Goal: Find specific page/section: Find specific page/section

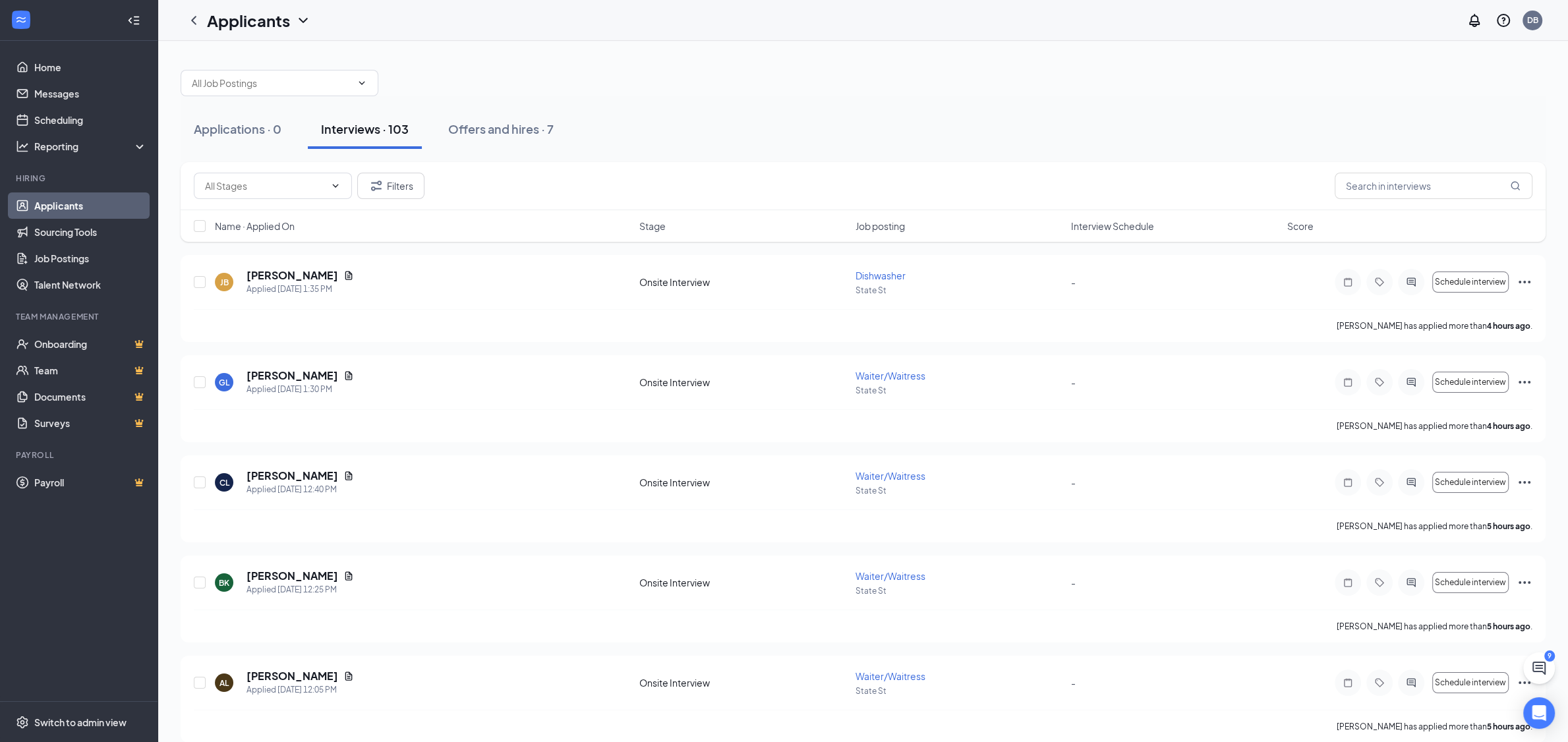
click at [382, 131] on div "Interviews · 103" at bounding box center [365, 128] width 88 height 16
click at [370, 126] on div "Interviews · 103" at bounding box center [365, 128] width 88 height 16
click at [272, 273] on h5 "[PERSON_NAME]" at bounding box center [293, 275] width 92 height 14
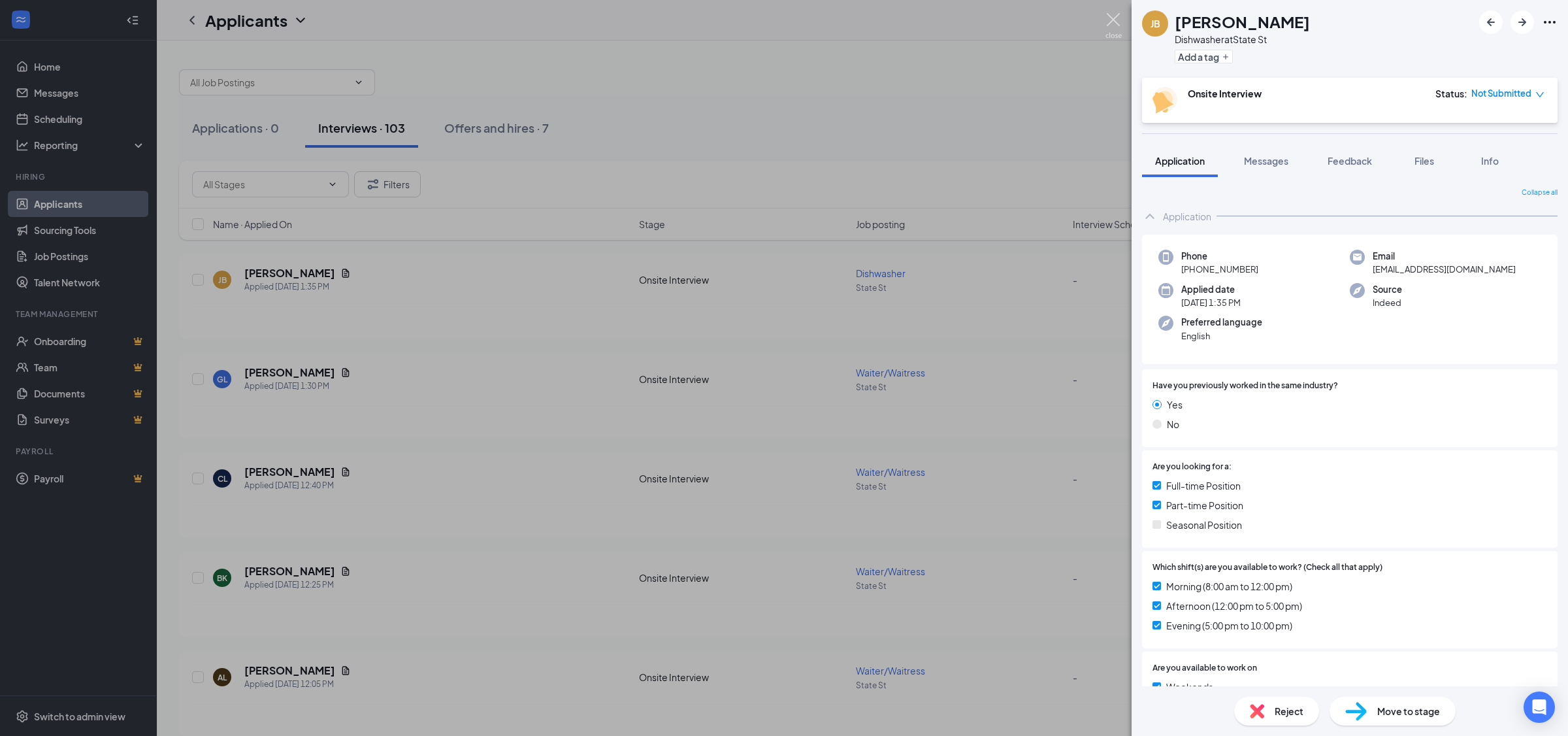
click at [1115, 17] on img at bounding box center [1113, 26] width 16 height 26
click at [1115, 19] on img at bounding box center [1113, 26] width 16 height 26
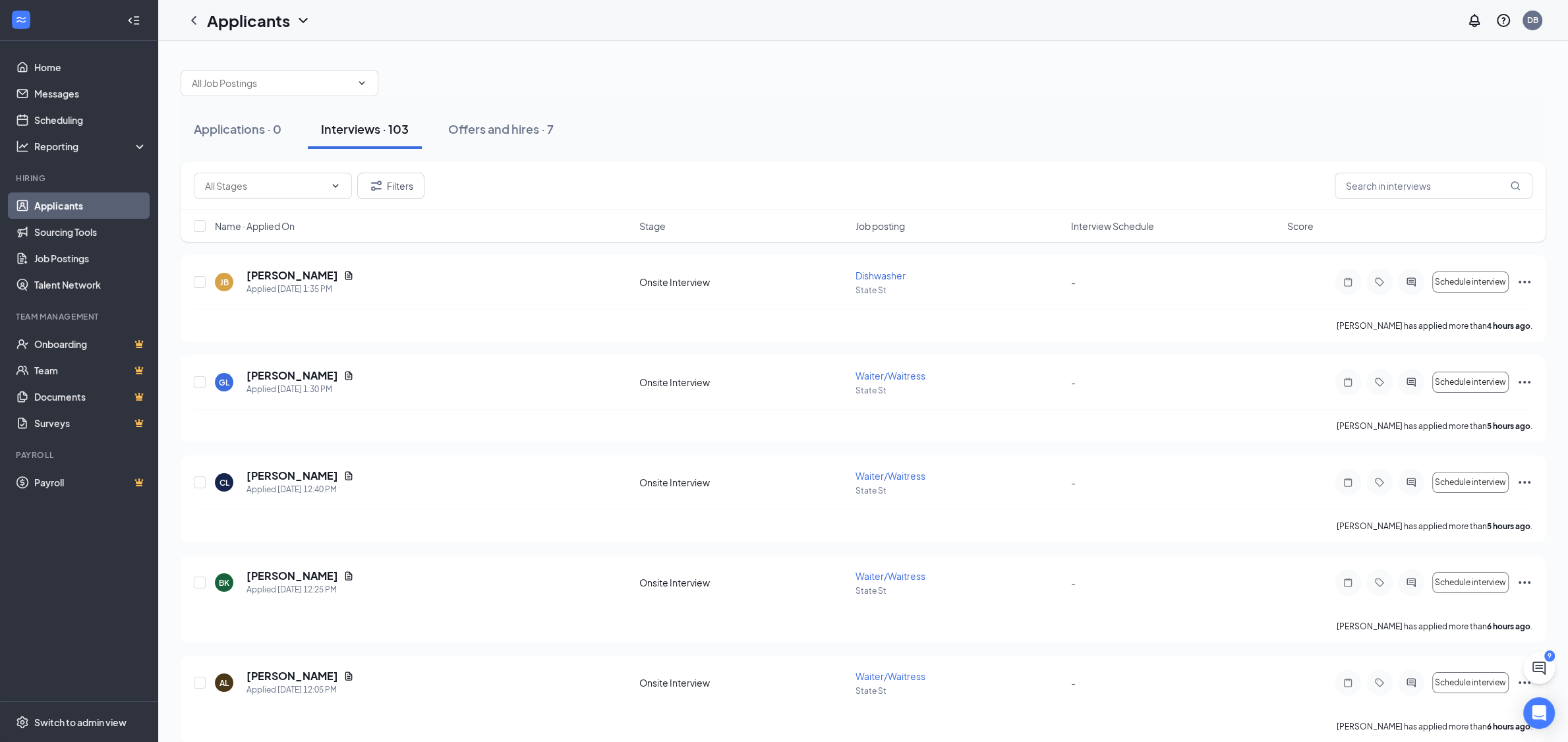
click at [1120, 19] on div "Applicants DB" at bounding box center [863, 21] width 1410 height 41
click at [1123, 16] on div "Applicants DB" at bounding box center [863, 21] width 1410 height 41
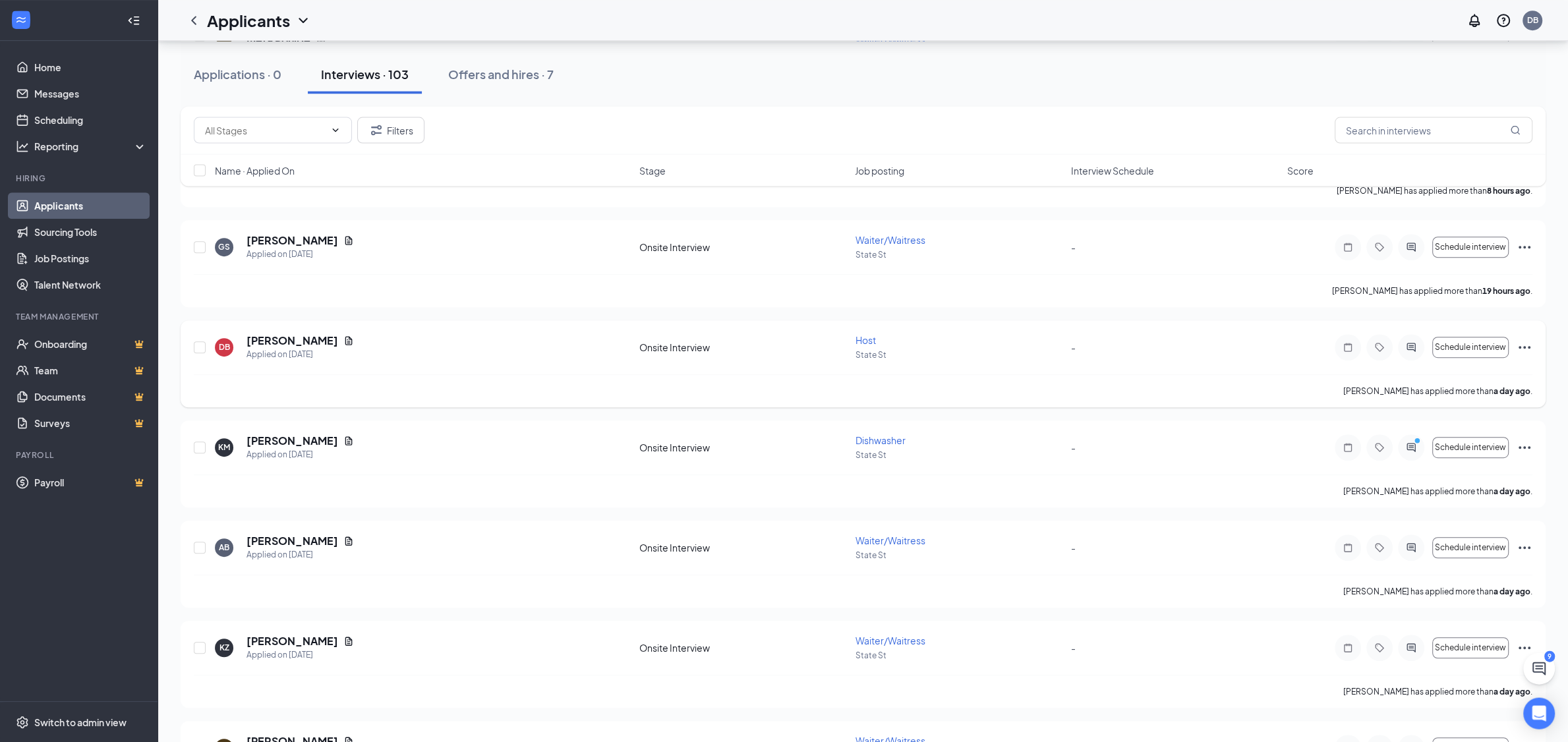
scroll to position [1107, 0]
